Goal: Complete application form: Complete application form

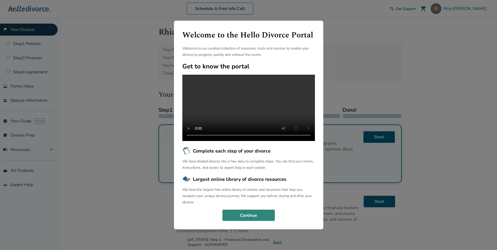
click at [261, 220] on button "Continue" at bounding box center [249, 216] width 52 height 12
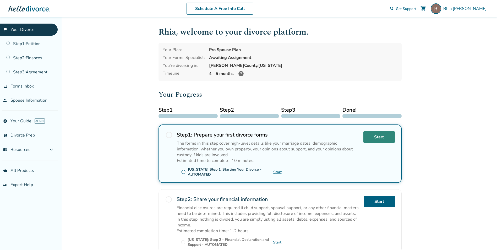
click at [380, 138] on link "Start" at bounding box center [379, 137] width 31 height 12
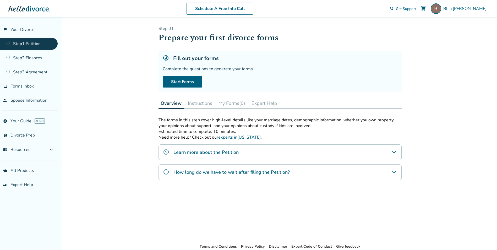
click at [396, 153] on icon "Learn more about the Petition" at bounding box center [394, 152] width 6 height 6
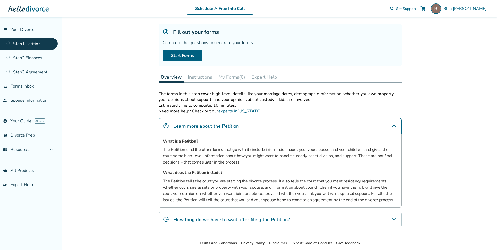
scroll to position [53, 0]
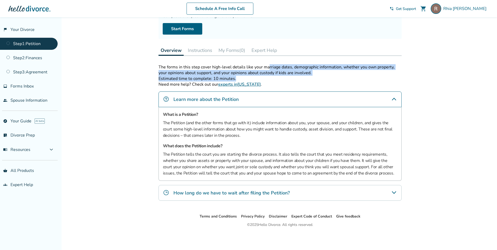
drag, startPoint x: 267, startPoint y: 66, endPoint x: 282, endPoint y: 76, distance: 18.5
click at [282, 76] on div "The forms in this step cover high-level details like your marriage dates, demog…" at bounding box center [280, 72] width 243 height 17
click at [282, 76] on p "Estimated time to complete: 10 minutes." at bounding box center [280, 79] width 243 height 6
drag, startPoint x: 333, startPoint y: 67, endPoint x: 331, endPoint y: 76, distance: 8.8
click at [331, 76] on div "The forms in this step cover high-level details like your marriage dates, demog…" at bounding box center [280, 72] width 243 height 17
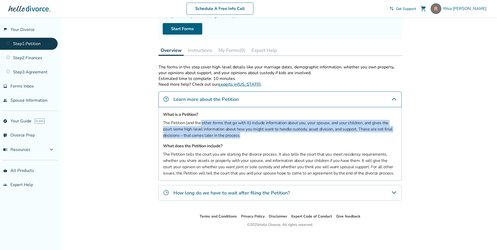
drag, startPoint x: 201, startPoint y: 123, endPoint x: 268, endPoint y: 134, distance: 68.4
click at [268, 134] on p "The Petition (and the other forms that go with it) include information about yo…" at bounding box center [280, 129] width 234 height 19
click at [453, 133] on div "Added to cart Step 0 1 Prepare your first divorce forms Fill out your forms Com…" at bounding box center [248, 107] width 497 height 286
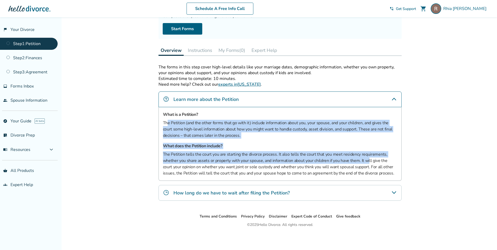
drag, startPoint x: 169, startPoint y: 125, endPoint x: 369, endPoint y: 161, distance: 203.1
click at [369, 161] on div "What is a Petition? The Petition (and the other forms that go with it) include …" at bounding box center [280, 144] width 243 height 74
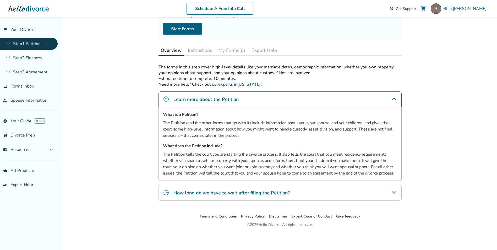
drag, startPoint x: 369, startPoint y: 161, endPoint x: 353, endPoint y: 168, distance: 17.5
click at [353, 169] on p "The Petition tells the court you are starting the divorce process. It also tell…" at bounding box center [280, 163] width 234 height 25
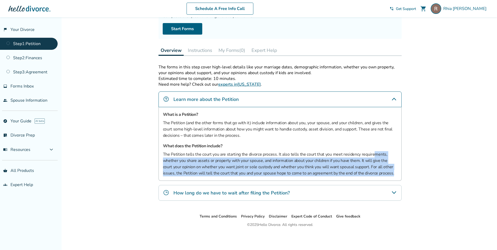
drag, startPoint x: 371, startPoint y: 154, endPoint x: 387, endPoint y: 174, distance: 25.9
click at [387, 174] on p "The Petition tells the court you are starting the divorce process. It also tell…" at bounding box center [280, 163] width 234 height 25
drag, startPoint x: 387, startPoint y: 174, endPoint x: 394, endPoint y: 191, distance: 18.4
click at [394, 191] on icon "How long do we have to wait after filing the Petition?" at bounding box center [394, 193] width 6 height 6
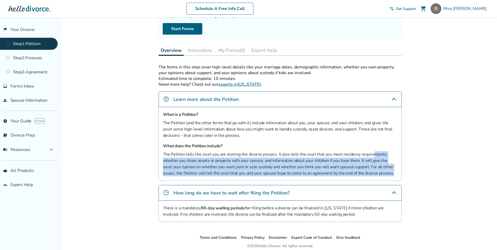
click at [210, 166] on p "The Petition tells the court you are starting the divorce process. It also tell…" at bounding box center [280, 163] width 234 height 25
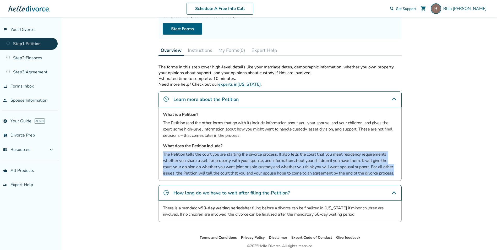
drag, startPoint x: 260, startPoint y: 148, endPoint x: 379, endPoint y: 174, distance: 121.7
click at [379, 174] on div "What is a Petition? The Petition (and the other forms that go with it) include …" at bounding box center [280, 144] width 243 height 74
drag, startPoint x: 379, startPoint y: 174, endPoint x: 439, endPoint y: 175, distance: 60.1
click at [439, 175] on div "Added to cart Step 0 1 Prepare your first divorce forms Fill out your forms Com…" at bounding box center [248, 117] width 497 height 307
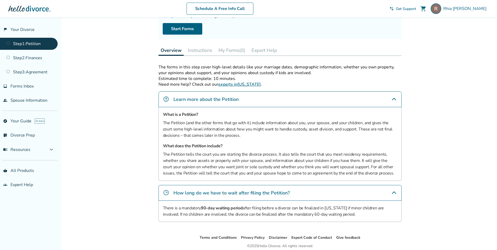
scroll to position [74, 0]
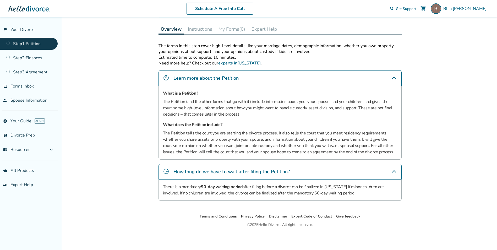
drag, startPoint x: 167, startPoint y: 187, endPoint x: 364, endPoint y: 194, distance: 197.3
click at [364, 194] on p "There is a mandatory 90-day waiting period after filing before a divorce can be…" at bounding box center [280, 190] width 234 height 13
click at [449, 193] on div "Added to cart Step 0 1 Prepare your first divorce forms Fill out your forms Com…" at bounding box center [248, 96] width 497 height 307
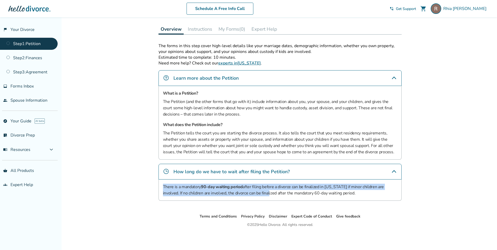
drag, startPoint x: 163, startPoint y: 187, endPoint x: 268, endPoint y: 192, distance: 104.8
click at [268, 192] on p "There is a mandatory 90-day waiting period after filing before a divorce can be…" at bounding box center [280, 190] width 234 height 13
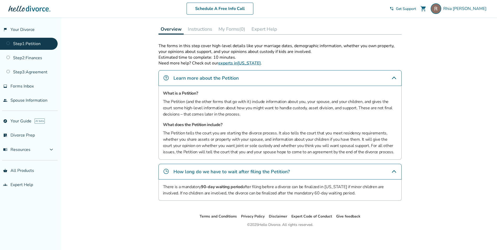
click at [450, 185] on div "Added to cart Step 0 1 Prepare your first divorce forms Fill out your forms Com…" at bounding box center [248, 96] width 497 height 307
click at [395, 79] on icon "Learn more about the Petition" at bounding box center [394, 78] width 6 height 6
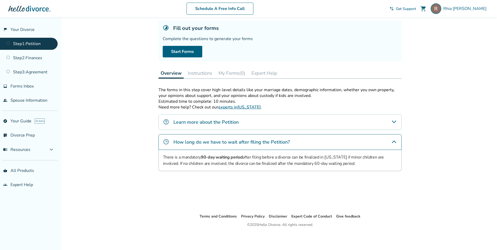
scroll to position [30, 0]
drag, startPoint x: 164, startPoint y: 159, endPoint x: 366, endPoint y: 167, distance: 202.1
click at [366, 167] on div "There is a mandatory 90-day waiting period after filing before a divorce can be…" at bounding box center [280, 160] width 243 height 21
click at [442, 165] on div "Added to cart Step 0 1 Prepare your first divorce forms Fill out your forms Com…" at bounding box center [248, 118] width 497 height 263
click at [200, 73] on button "Instructions" at bounding box center [200, 73] width 29 height 10
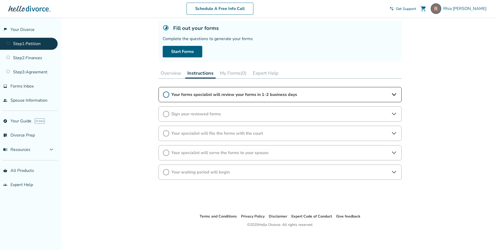
click at [393, 96] on icon at bounding box center [394, 95] width 6 height 6
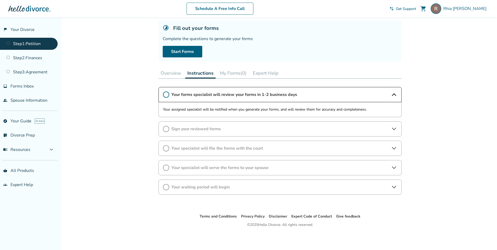
drag, startPoint x: 192, startPoint y: 108, endPoint x: 210, endPoint y: 103, distance: 18.8
click at [312, 108] on p "Your assigned specialist will be notified when you generate your forms, and wil…" at bounding box center [280, 109] width 234 height 6
click at [167, 97] on icon at bounding box center [166, 95] width 6 height 6
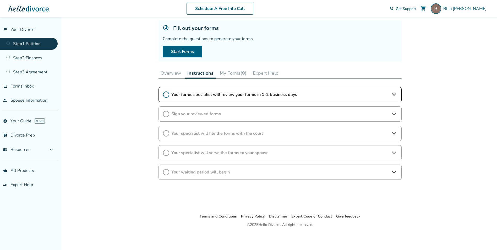
click at [180, 114] on span "Sign your reviewed forms" at bounding box center [281, 114] width 218 height 6
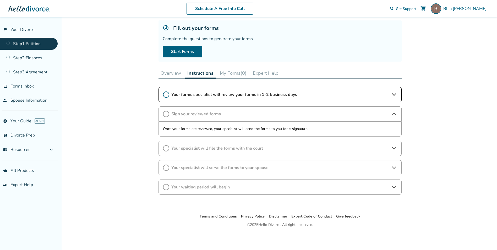
click at [180, 114] on span "Sign your reviewed forms" at bounding box center [281, 114] width 218 height 6
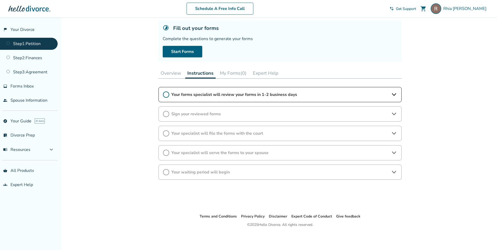
click at [179, 131] on span "Your specialist will file the forms with the court" at bounding box center [281, 134] width 218 height 6
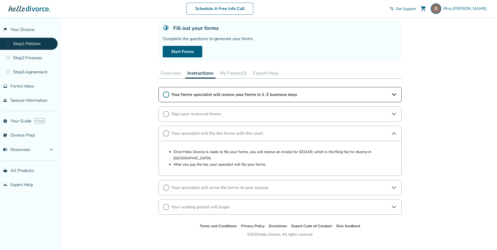
click at [176, 131] on span "Your specialist will file the forms with the court" at bounding box center [281, 134] width 218 height 6
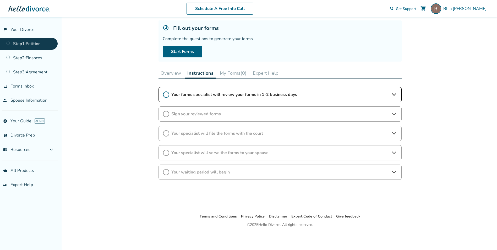
click at [179, 150] on span "Your specialist will serve the forms to your spouse" at bounding box center [281, 153] width 218 height 6
click at [176, 152] on span "Your specialist will serve the forms to your spouse" at bounding box center [281, 153] width 218 height 6
click at [179, 169] on span "Your waiting period will begin" at bounding box center [281, 172] width 218 height 6
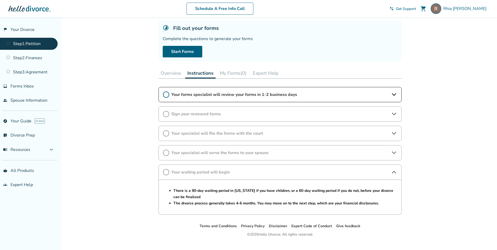
click at [179, 169] on span "Your waiting period will begin" at bounding box center [281, 172] width 218 height 6
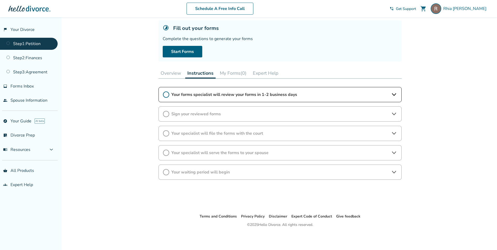
click at [206, 173] on span "Your waiting period will begin" at bounding box center [281, 172] width 218 height 6
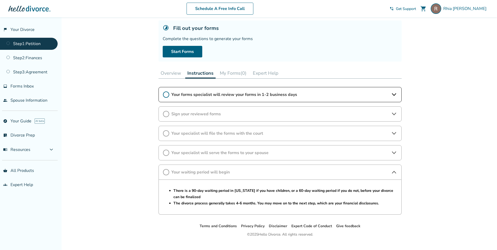
click at [244, 175] on span "Your waiting period will begin" at bounding box center [281, 172] width 218 height 6
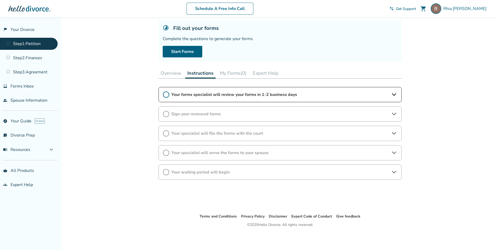
click at [169, 72] on button "Overview" at bounding box center [171, 73] width 25 height 10
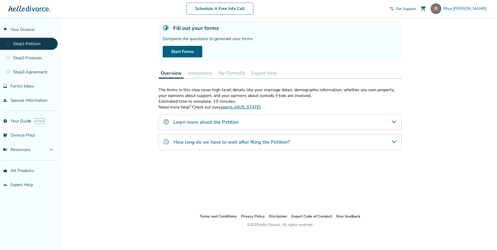
click at [229, 74] on button "My Forms (0)" at bounding box center [232, 73] width 31 height 10
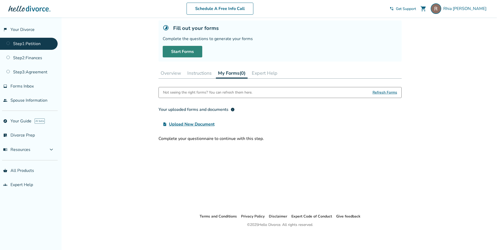
click at [181, 53] on link "Start Forms" at bounding box center [183, 52] width 40 height 12
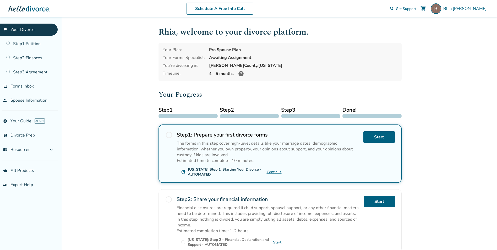
click at [416, 9] on span "Get Support" at bounding box center [406, 8] width 20 height 5
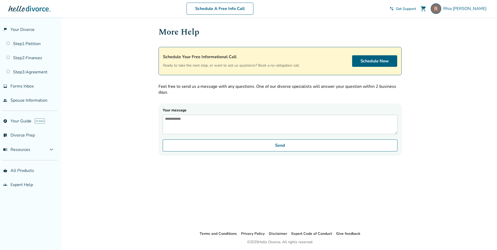
click at [204, 132] on textarea "Your message" at bounding box center [280, 124] width 235 height 19
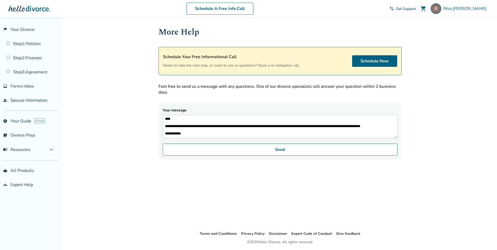
scroll to position [7, 0]
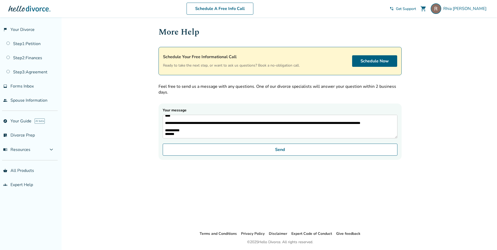
click at [324, 123] on textarea "**********" at bounding box center [280, 127] width 235 height 24
drag, startPoint x: 368, startPoint y: 122, endPoint x: 374, endPoint y: 123, distance: 5.7
click at [374, 123] on textarea "**********" at bounding box center [280, 127] width 235 height 24
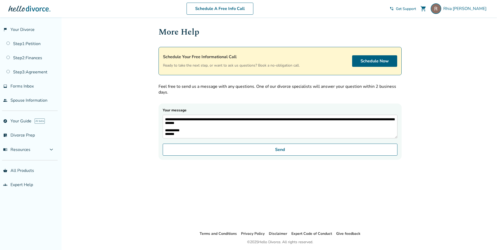
click at [215, 127] on textarea "**********" at bounding box center [280, 127] width 235 height 24
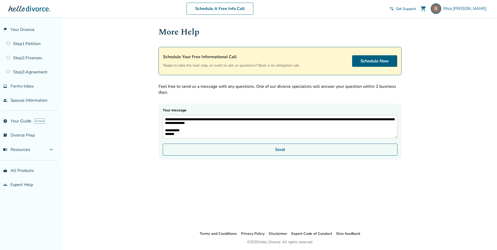
type textarea "**********"
click at [276, 151] on button "Send" at bounding box center [280, 150] width 235 height 12
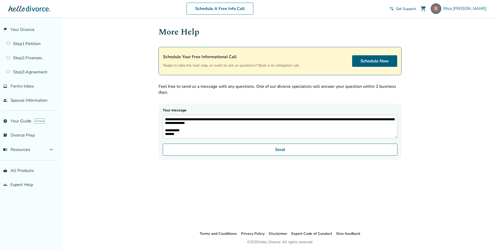
click at [379, 188] on div "**********" at bounding box center [280, 123] width 252 height 213
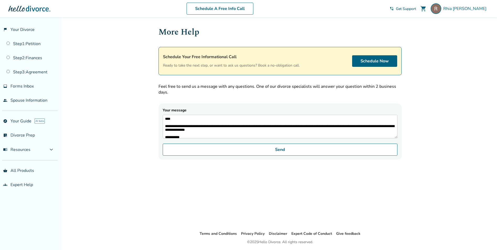
drag, startPoint x: 177, startPoint y: 135, endPoint x: 146, endPoint y: 87, distance: 57.5
click at [146, 87] on div "**********" at bounding box center [248, 142] width 497 height 250
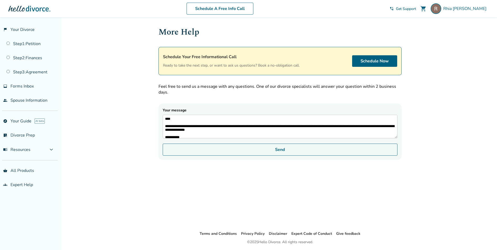
click at [281, 151] on button "Send" at bounding box center [280, 150] width 235 height 12
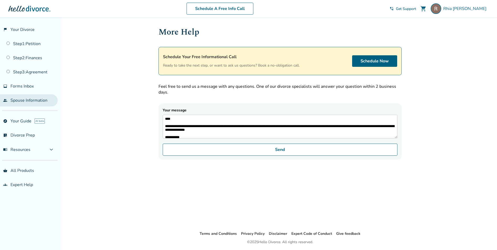
click at [17, 101] on link "people Spouse Information" at bounding box center [29, 100] width 58 height 12
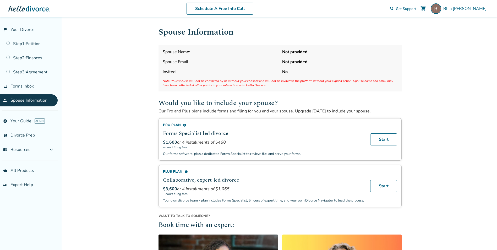
click at [416, 10] on span "Get Support" at bounding box center [406, 8] width 20 height 5
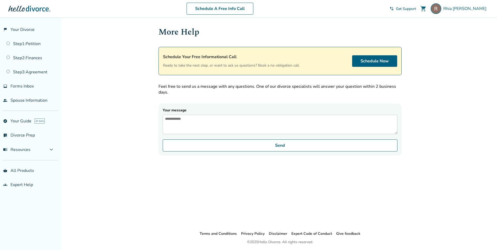
click at [203, 125] on textarea "Your message" at bounding box center [280, 124] width 235 height 19
click at [245, 126] on textarea "Your message" at bounding box center [280, 124] width 235 height 19
paste textarea "*"
click at [205, 126] on textarea "Your message" at bounding box center [280, 124] width 235 height 19
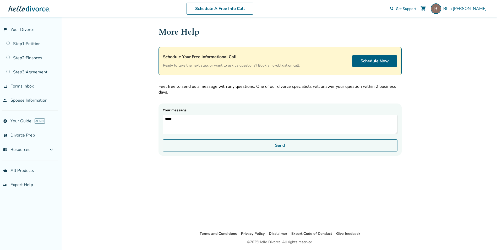
type textarea "*****"
click at [299, 152] on button "Send" at bounding box center [280, 146] width 235 height 12
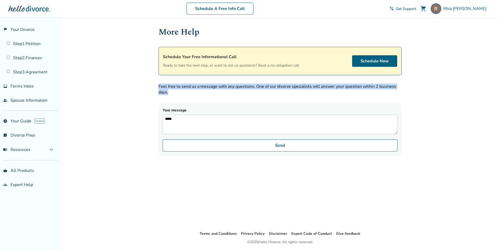
drag, startPoint x: 173, startPoint y: 92, endPoint x: 150, endPoint y: 80, distance: 25.9
click at [150, 80] on div "Added to cart More Help Schedule Your Free Informational Call Ready to take the…" at bounding box center [248, 142] width 497 height 250
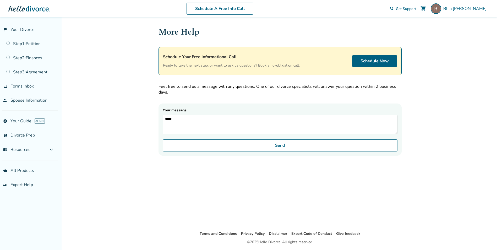
click at [308, 175] on div "More Help Schedule Your Free Informational Call Ready to take the next step, or…" at bounding box center [280, 123] width 252 height 213
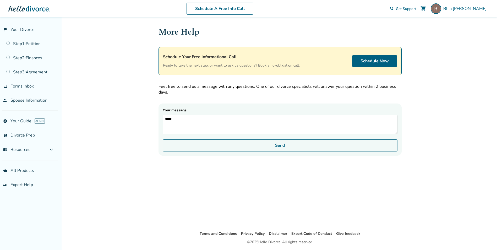
click at [281, 152] on button "Send" at bounding box center [280, 146] width 235 height 12
click at [274, 147] on button "Send" at bounding box center [280, 146] width 235 height 12
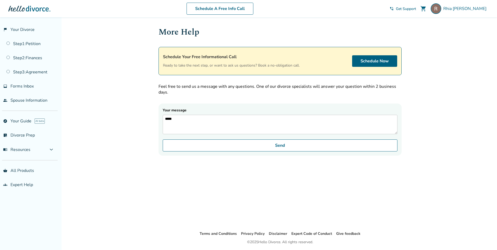
click at [445, 181] on div "Added to cart More Help Schedule Your Free Informational Call Ready to take the…" at bounding box center [248, 142] width 497 height 250
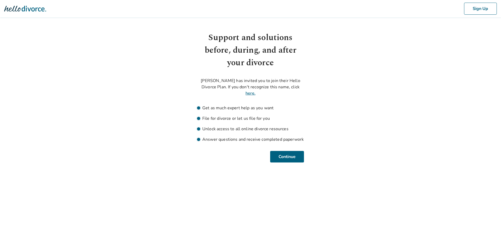
click at [252, 94] on link "here." at bounding box center [251, 93] width 10 height 6
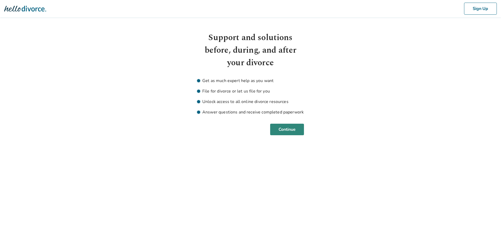
click at [283, 131] on button "Continue" at bounding box center [287, 130] width 34 height 12
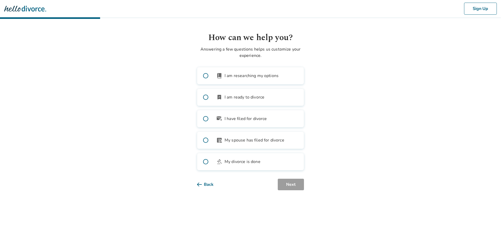
click at [204, 141] on span at bounding box center [205, 140] width 17 height 17
click at [290, 187] on button "Next" at bounding box center [291, 185] width 26 height 12
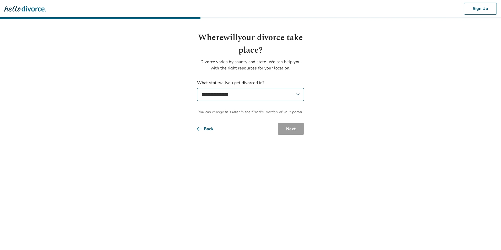
click at [239, 96] on select "**********" at bounding box center [250, 94] width 107 height 13
select select "**"
click at [197, 88] on select "**********" at bounding box center [250, 94] width 107 height 13
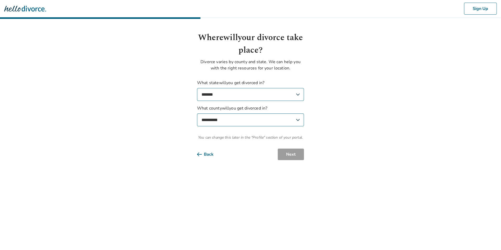
click at [255, 122] on select "**********" at bounding box center [250, 120] width 107 height 13
select select "******"
click at [197, 114] on select "**********" at bounding box center [250, 120] width 107 height 13
click at [289, 156] on button "Next" at bounding box center [291, 155] width 26 height 12
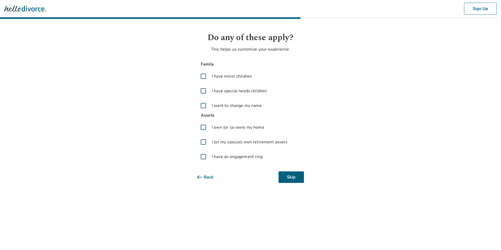
click at [202, 77] on span at bounding box center [203, 76] width 13 height 13
click at [202, 128] on span at bounding box center [203, 127] width 13 height 13
click at [204, 141] on span at bounding box center [203, 142] width 13 height 13
click at [290, 179] on button "Next" at bounding box center [291, 178] width 26 height 12
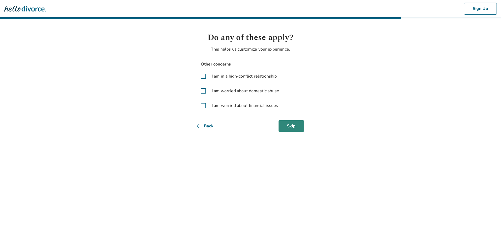
click at [294, 127] on button "Skip" at bounding box center [291, 126] width 25 height 12
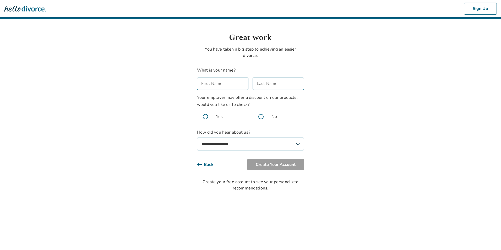
click at [221, 82] on input "First Name" at bounding box center [222, 84] width 51 height 12
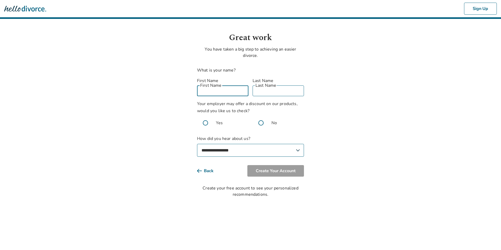
type input "****"
click at [263, 85] on input "*" at bounding box center [278, 90] width 51 height 12
type input "*******"
click at [236, 147] on select "**********" at bounding box center [250, 150] width 107 height 13
select select "**********"
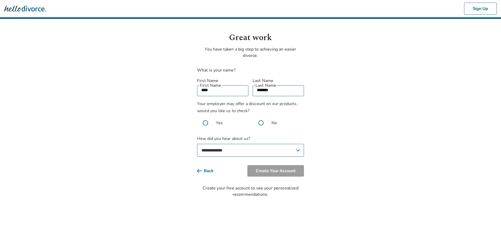
click at [197, 144] on select "**********" at bounding box center [250, 150] width 107 height 13
click at [263, 118] on span at bounding box center [261, 123] width 17 height 17
click at [275, 168] on button "Create Your Account" at bounding box center [276, 171] width 57 height 12
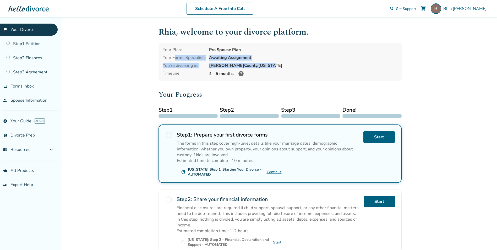
drag, startPoint x: 174, startPoint y: 57, endPoint x: 257, endPoint y: 67, distance: 83.4
click at [257, 67] on div "Your Plan: Pro Spouse Plan Your Forms Specialist: Awaiting Assignment You're di…" at bounding box center [280, 62] width 243 height 38
click at [383, 140] on link "Start" at bounding box center [379, 137] width 31 height 12
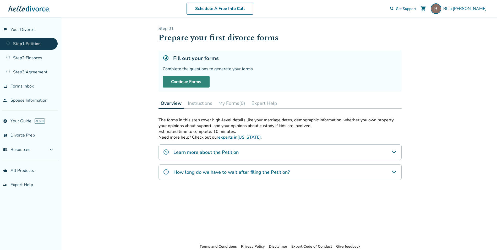
click at [182, 83] on link "Continue Forms" at bounding box center [186, 82] width 47 height 12
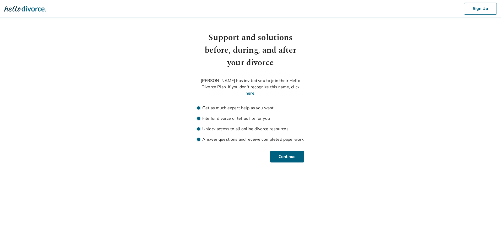
click at [252, 94] on link "here." at bounding box center [251, 93] width 10 height 6
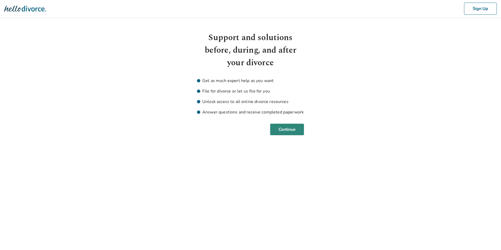
click at [292, 131] on button "Continue" at bounding box center [287, 130] width 34 height 12
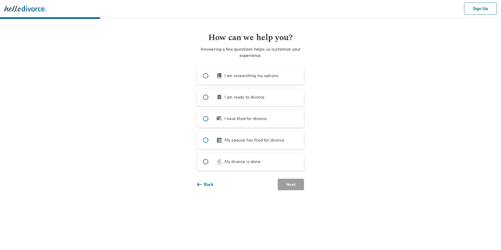
click at [206, 96] on span at bounding box center [205, 97] width 17 height 17
click at [288, 189] on button "Next" at bounding box center [291, 185] width 26 height 12
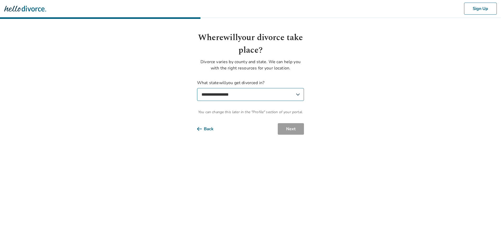
click at [265, 98] on select "**********" at bounding box center [250, 94] width 107 height 13
select select "**"
click at [197, 88] on select "**********" at bounding box center [250, 94] width 107 height 13
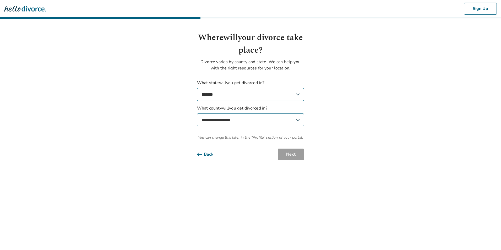
click at [239, 121] on select "**********" at bounding box center [250, 120] width 107 height 13
select select "******"
click at [197, 114] on select "**********" at bounding box center [250, 120] width 107 height 13
click at [289, 154] on button "Next" at bounding box center [291, 155] width 26 height 12
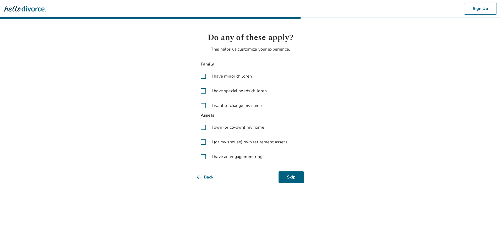
click at [203, 78] on span at bounding box center [203, 76] width 13 height 13
click at [203, 129] on span at bounding box center [203, 127] width 13 height 13
click at [202, 142] on span at bounding box center [203, 142] width 13 height 13
click at [292, 175] on button "Next" at bounding box center [291, 178] width 26 height 12
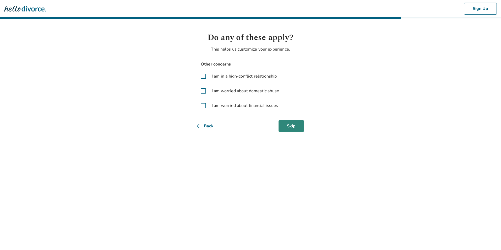
click at [291, 127] on button "Skip" at bounding box center [291, 126] width 25 height 12
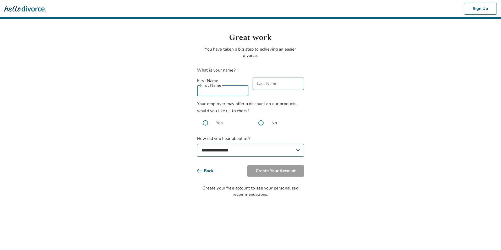
click at [211, 84] on input "First Name" at bounding box center [222, 90] width 51 height 12
type input "****"
type input "*******"
click at [259, 118] on span at bounding box center [261, 123] width 17 height 17
click at [255, 145] on select "**********" at bounding box center [250, 150] width 107 height 13
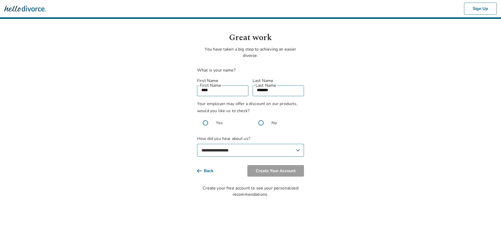
select select "**********"
click at [197, 144] on select "**********" at bounding box center [250, 150] width 107 height 13
click at [261, 165] on button "Create Your Account" at bounding box center [276, 171] width 57 height 12
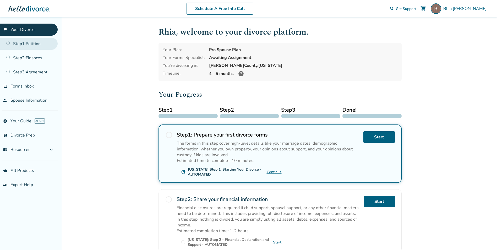
click at [27, 45] on link "Step 1 : Petition" at bounding box center [29, 44] width 58 height 12
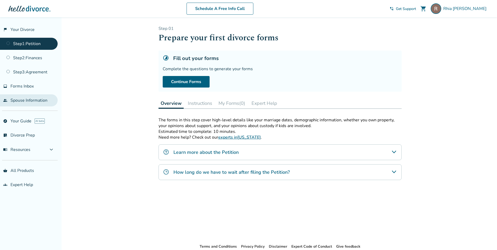
click at [33, 100] on link "people Spouse Information" at bounding box center [29, 100] width 58 height 12
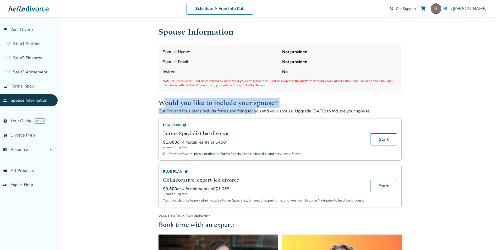
drag, startPoint x: 166, startPoint y: 104, endPoint x: 258, endPoint y: 116, distance: 92.1
click at [258, 116] on div "Would you like to include your spouse? Our Pro and Plus plans include forms and…" at bounding box center [280, 153] width 243 height 110
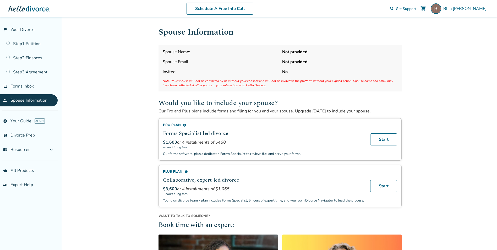
click at [93, 140] on div "Added to cart Spouse Information Spouse Name: Not provided Spouse Email: Not pr…" at bounding box center [248, 208] width 497 height 382
click at [120, 167] on div "Added to cart Spouse Information Spouse Name: Not provided Spouse Email: Not pr…" at bounding box center [248, 208] width 497 height 382
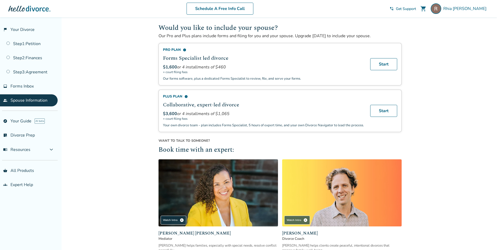
scroll to position [23, 0]
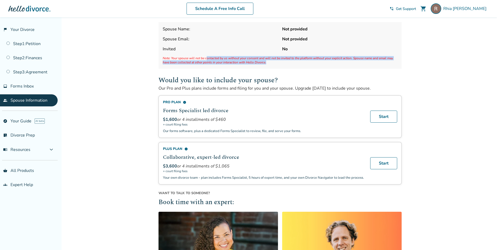
drag, startPoint x: 207, startPoint y: 59, endPoint x: 266, endPoint y: 62, distance: 58.8
click at [266, 62] on span "Note: Your spouse will not be contacted by us without your consent and will not…" at bounding box center [280, 60] width 235 height 8
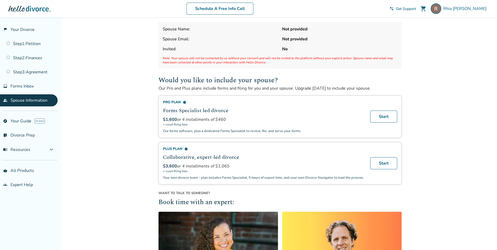
click at [114, 116] on div "Added to cart Spouse Information Spouse Name: Not provided Spouse Email: Not pr…" at bounding box center [248, 185] width 497 height 382
click at [52, 151] on span "expand_more" at bounding box center [51, 150] width 6 height 6
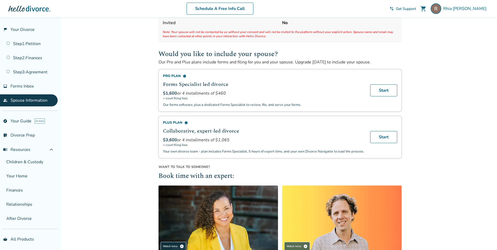
scroll to position [154, 0]
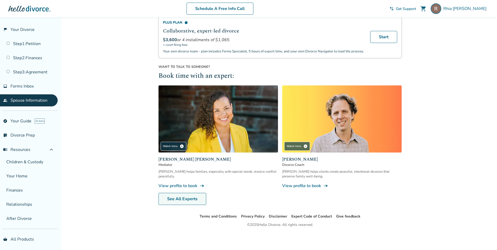
click at [173, 200] on link "See All Experts" at bounding box center [183, 199] width 48 height 12
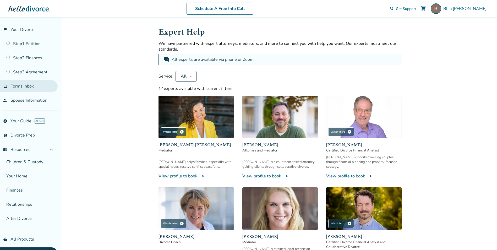
click at [24, 88] on span "Forms Inbox" at bounding box center [21, 86] width 23 height 6
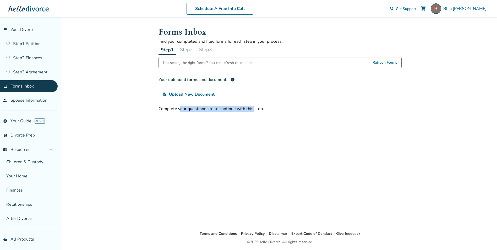
drag, startPoint x: 180, startPoint y: 109, endPoint x: 254, endPoint y: 109, distance: 74.2
click at [254, 109] on div "Complete your questionnaire to continue with this step." at bounding box center [280, 109] width 243 height 6
drag, startPoint x: 254, startPoint y: 109, endPoint x: 289, endPoint y: 114, distance: 35.0
click at [289, 114] on div "Forms Inbox Find your completed and filed forms for each step in your process. …" at bounding box center [280, 123] width 252 height 213
click at [103, 73] on div "Added to cart Forms Inbox Find your completed and filed forms for each step in …" at bounding box center [248, 142] width 497 height 250
